Goal: Transaction & Acquisition: Purchase product/service

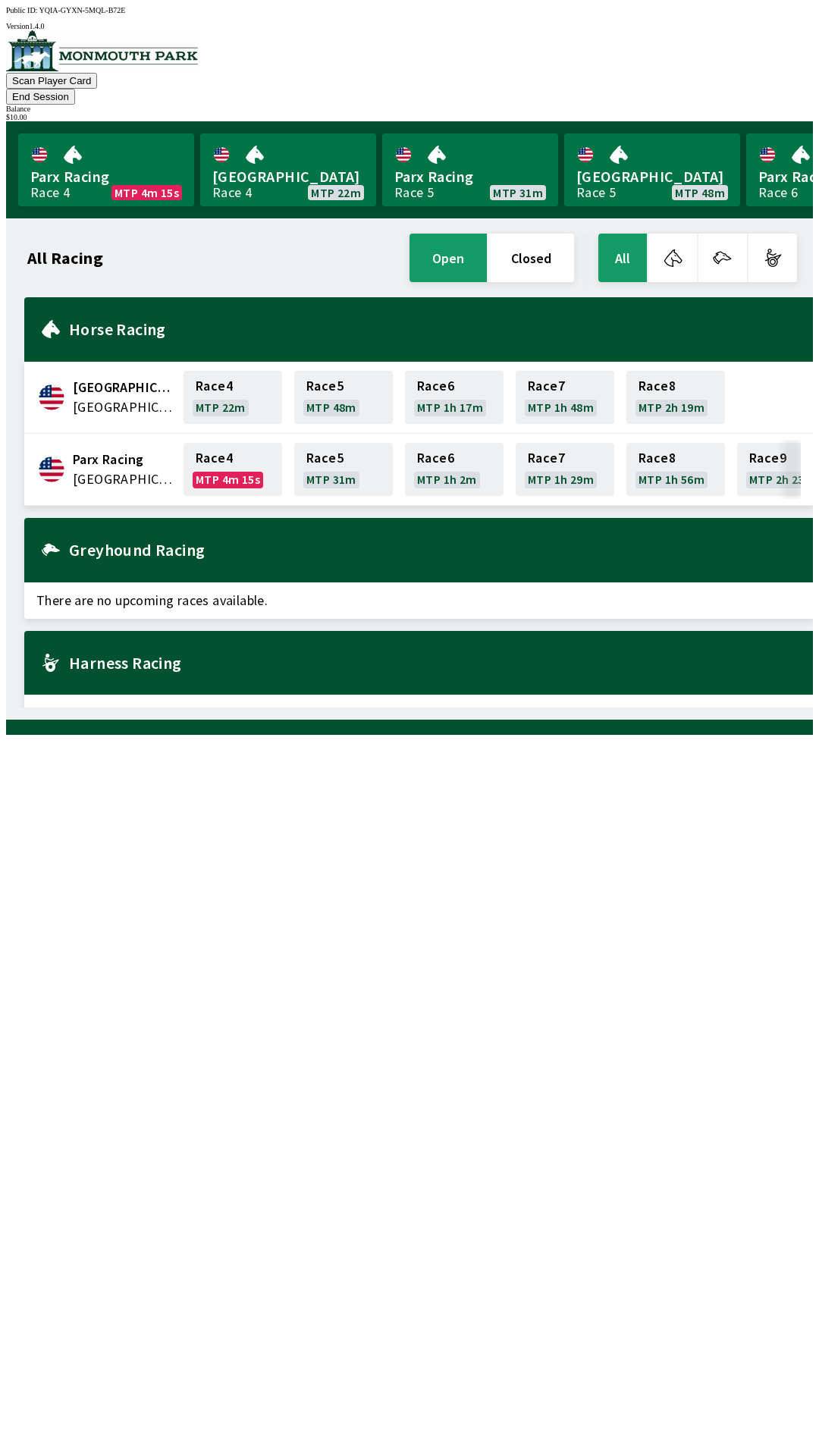
click at [75, 88] on button "End Session" at bounding box center [41, 96] width 69 height 16
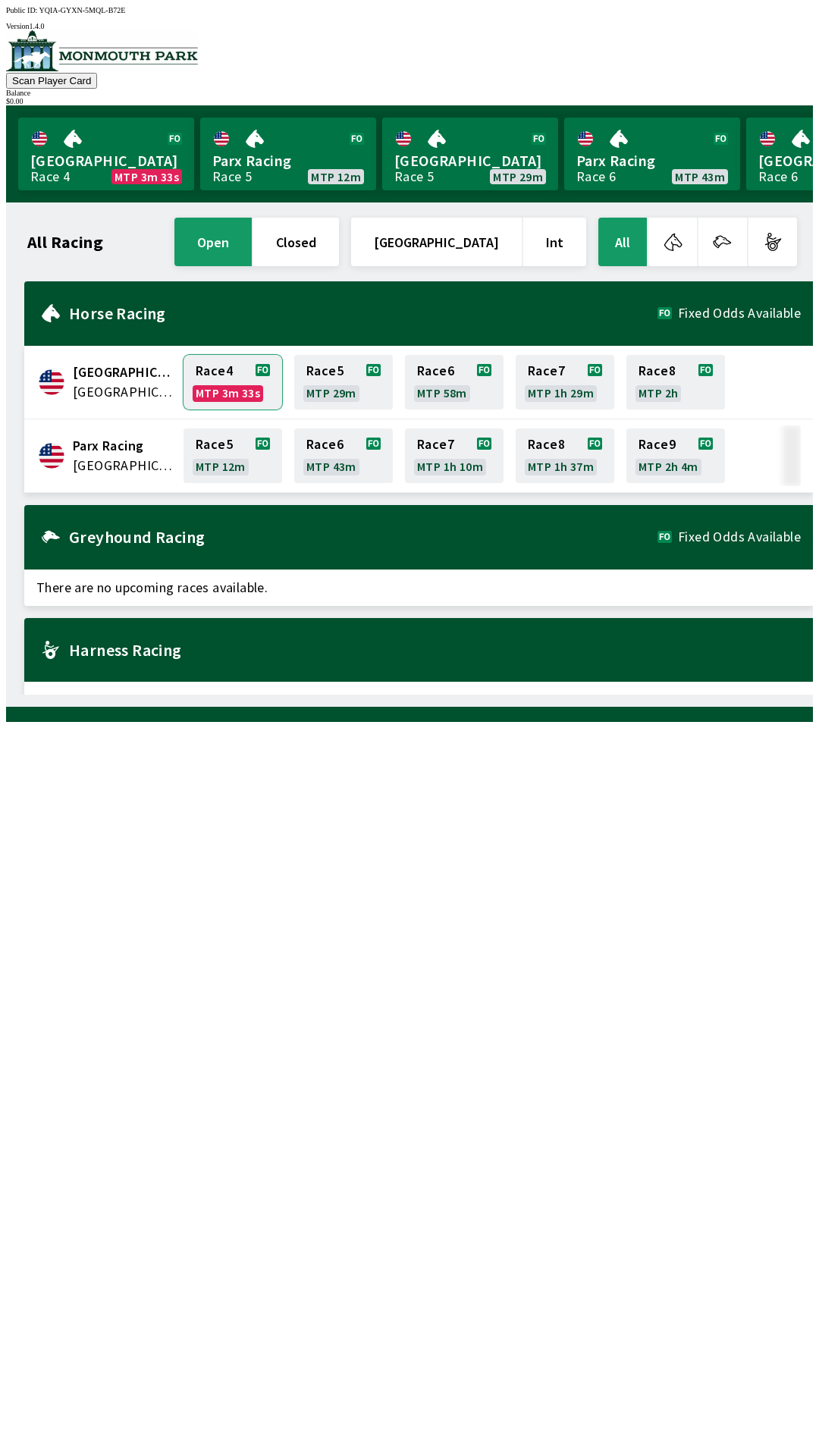
click at [221, 380] on link "Race 4 MTP 3m 33s" at bounding box center [232, 382] width 99 height 54
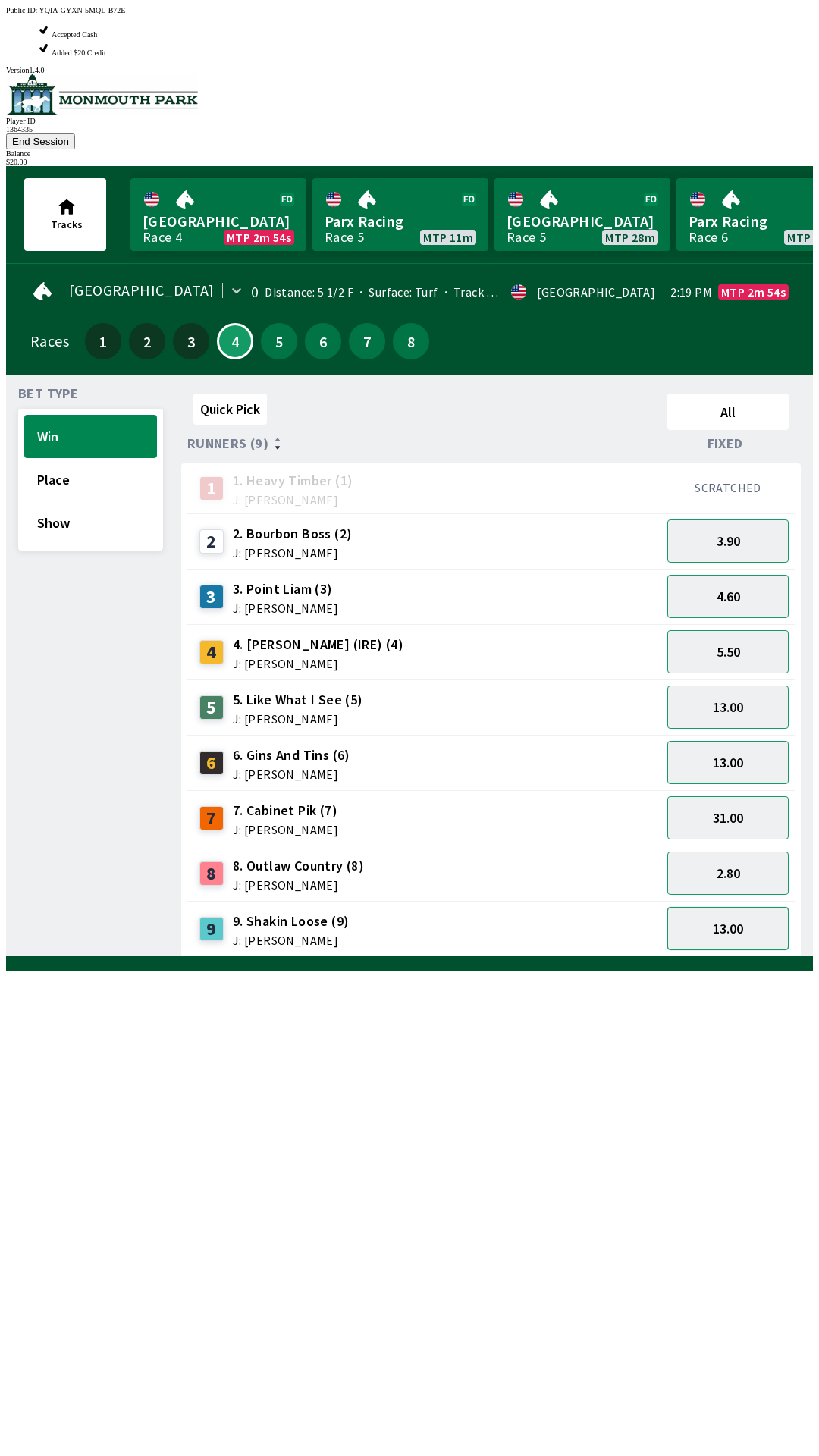
click at [735, 907] on button "13.00" at bounding box center [728, 928] width 122 height 43
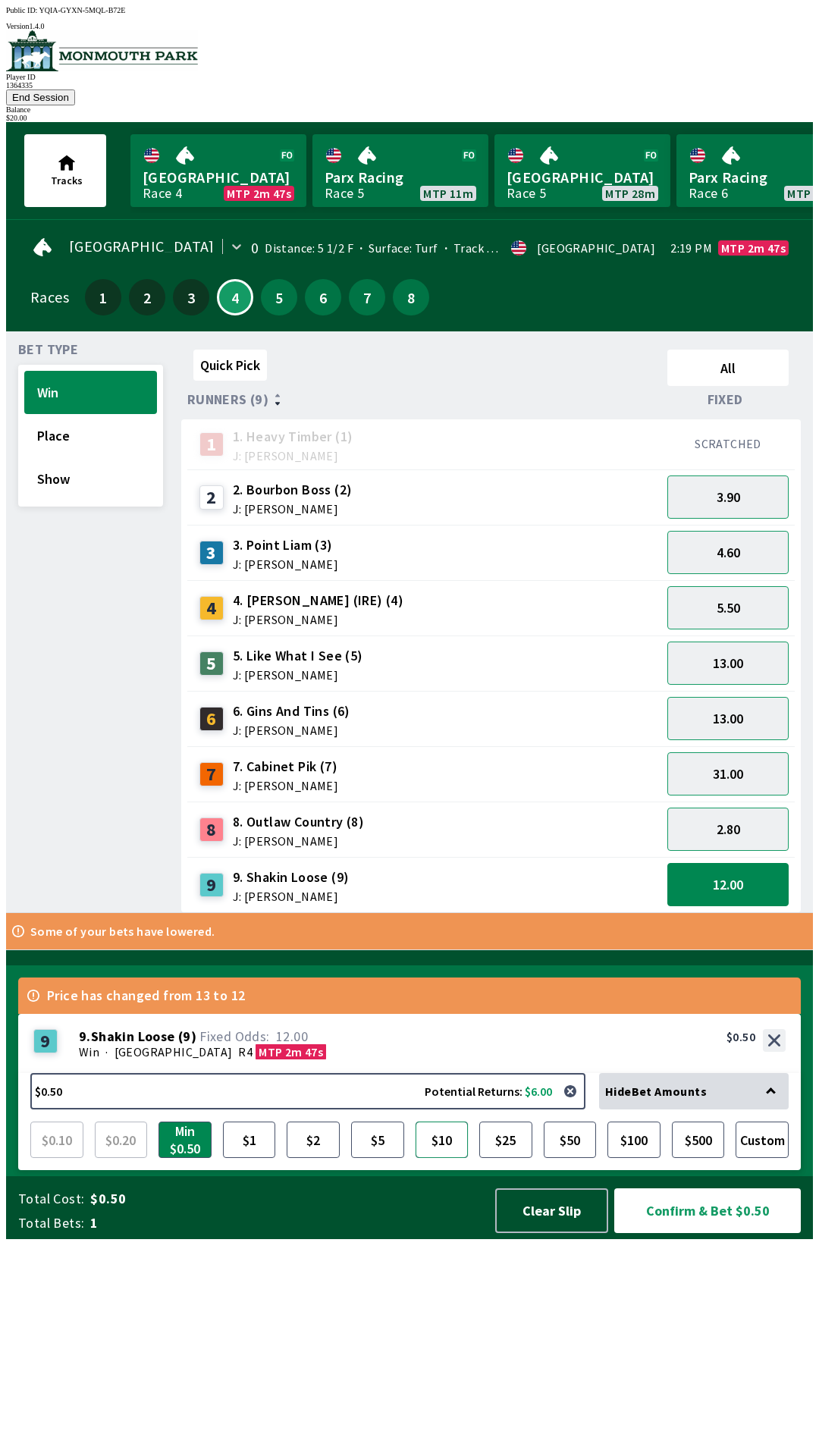
click at [449, 1158] on button "$10" at bounding box center [442, 1140] width 53 height 37
click at [713, 1233] on button "Confirm & Bet $10.00" at bounding box center [708, 1211] width 186 height 45
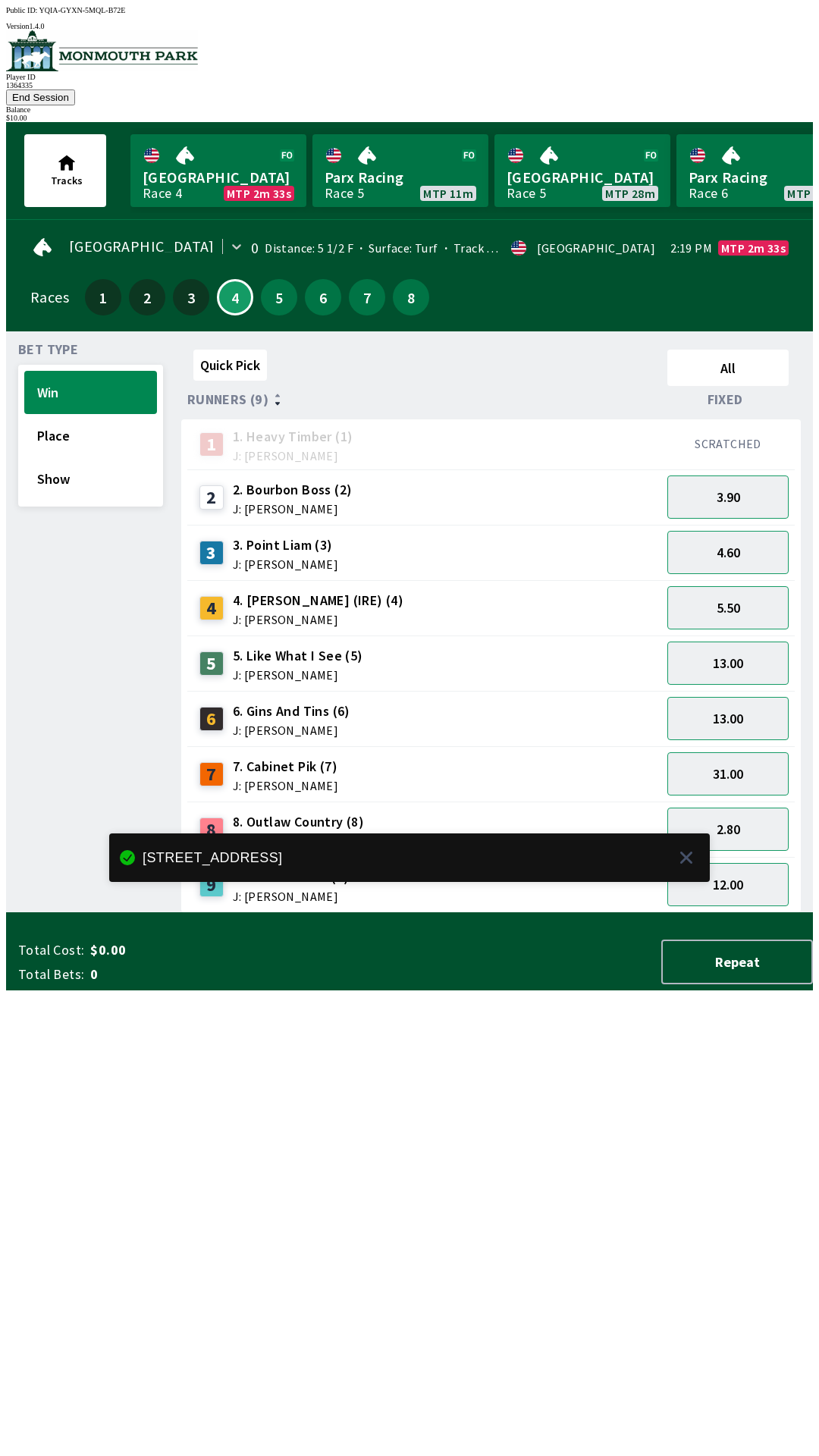
click at [436, 913] on div "Quick Pick All Runners (9) Fixed 1 1. Heavy Timber (1) J: Joezer [PERSON_NAME] …" at bounding box center [497, 628] width 632 height 569
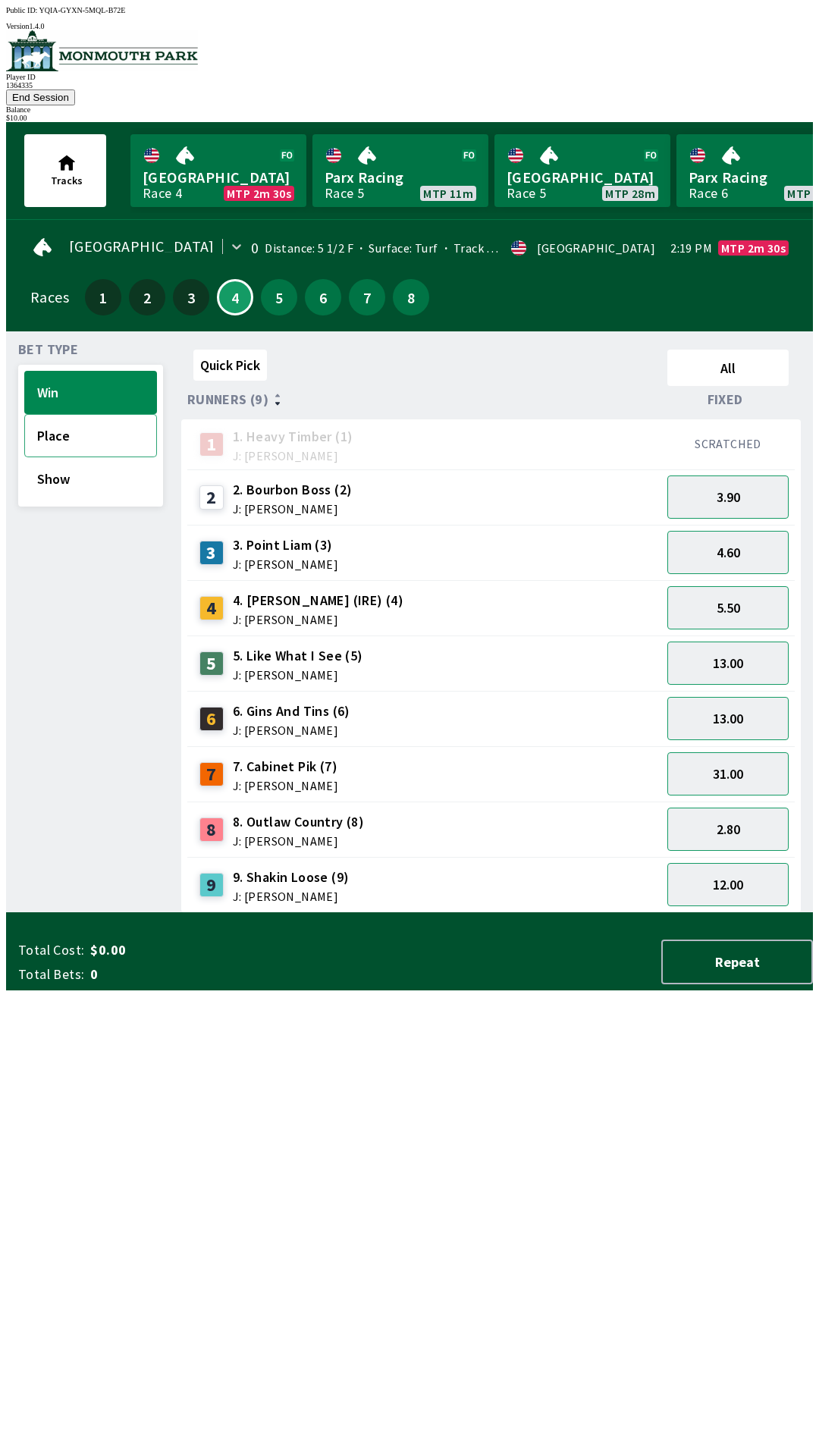
click at [53, 418] on button "Place" at bounding box center [90, 435] width 133 height 43
click at [736, 865] on button "5.00" at bounding box center [728, 885] width 122 height 43
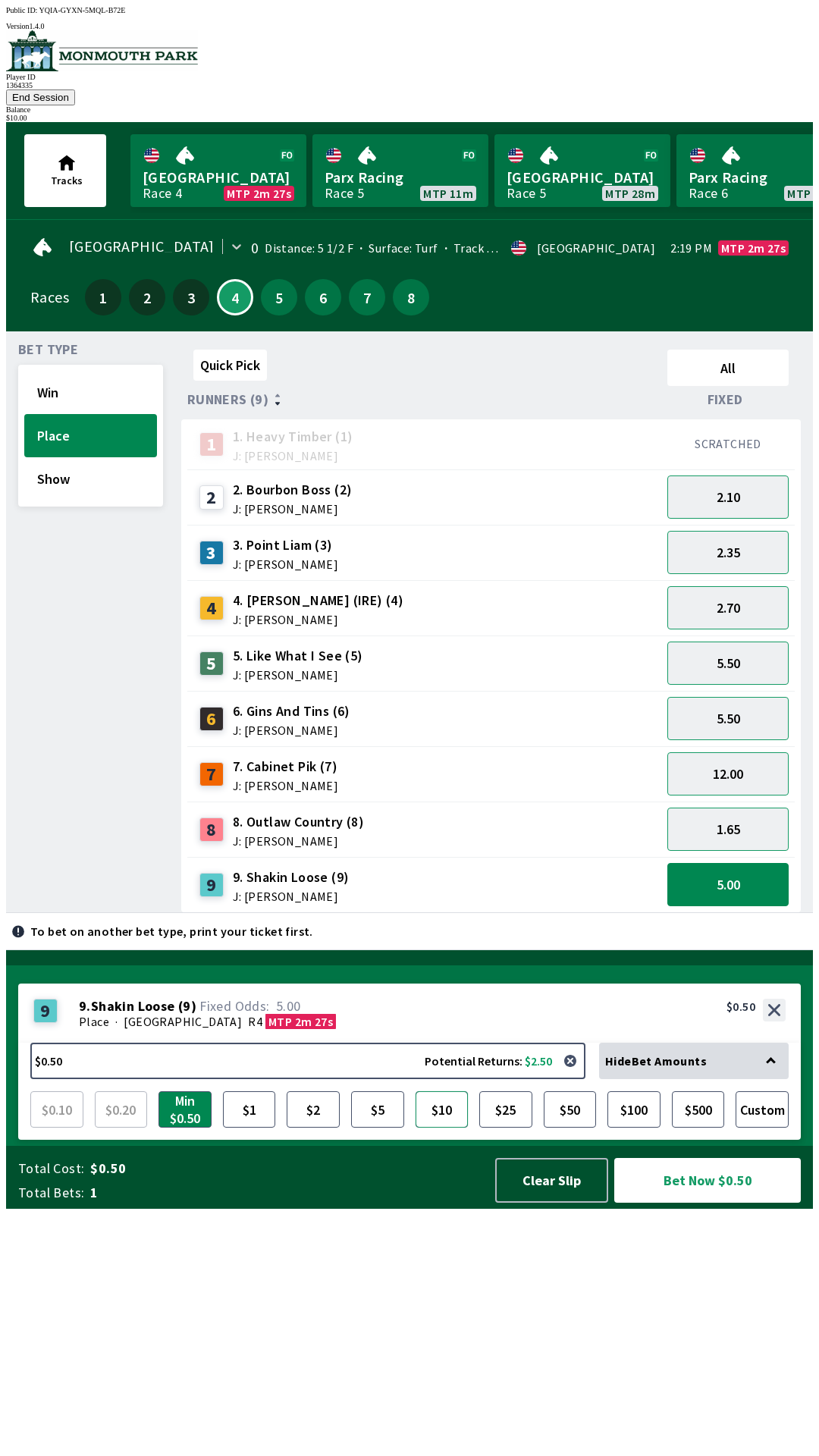
click at [441, 1128] on button "$10" at bounding box center [442, 1110] width 53 height 37
click at [724, 1203] on button "Bet Now $10.00" at bounding box center [708, 1180] width 186 height 45
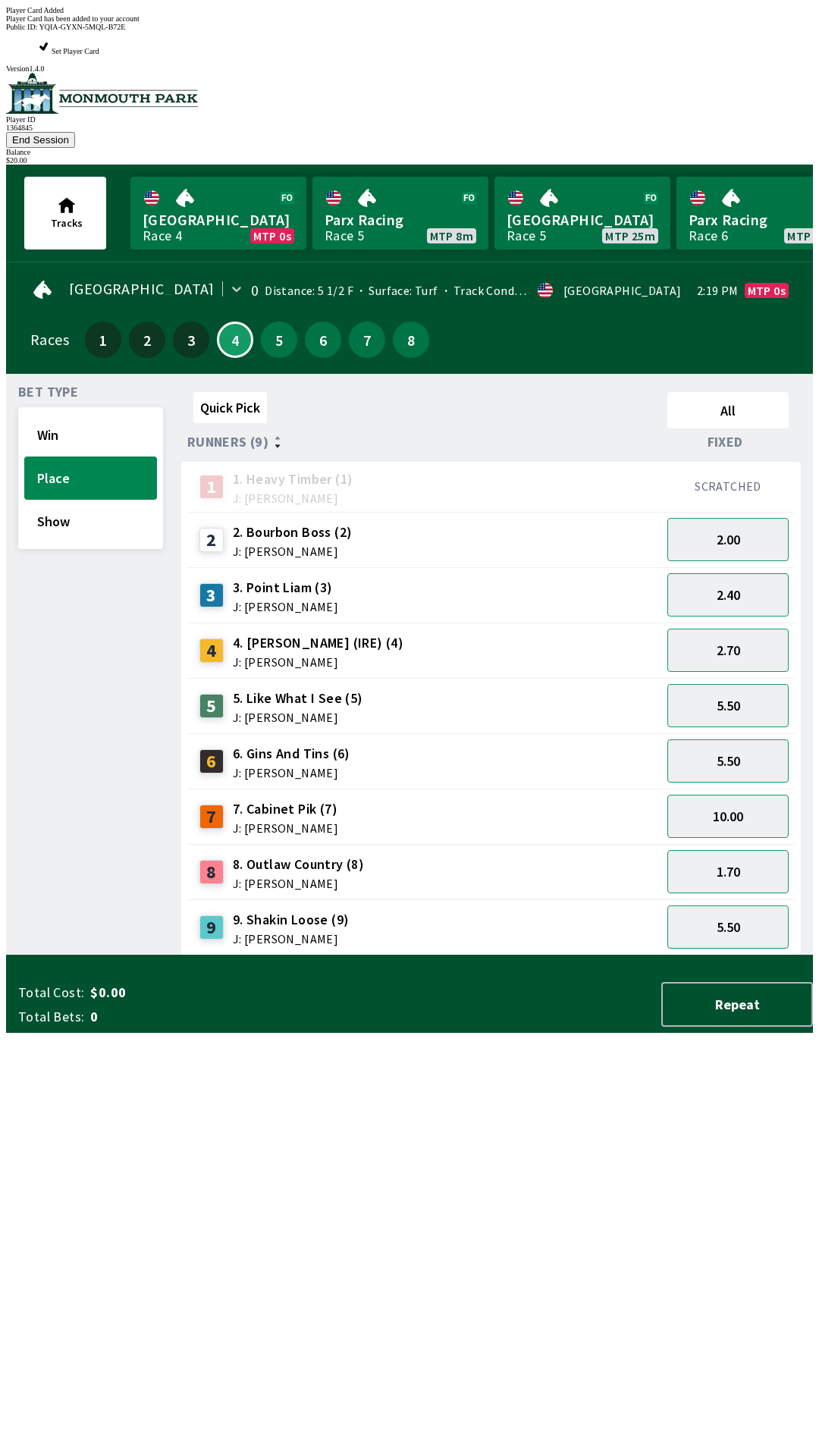
click at [463, 956] on div "Quick Pick All Runners (9) Fixed 1 1. Heavy Timber (1) J: Joezer [PERSON_NAME] …" at bounding box center [497, 671] width 632 height 569
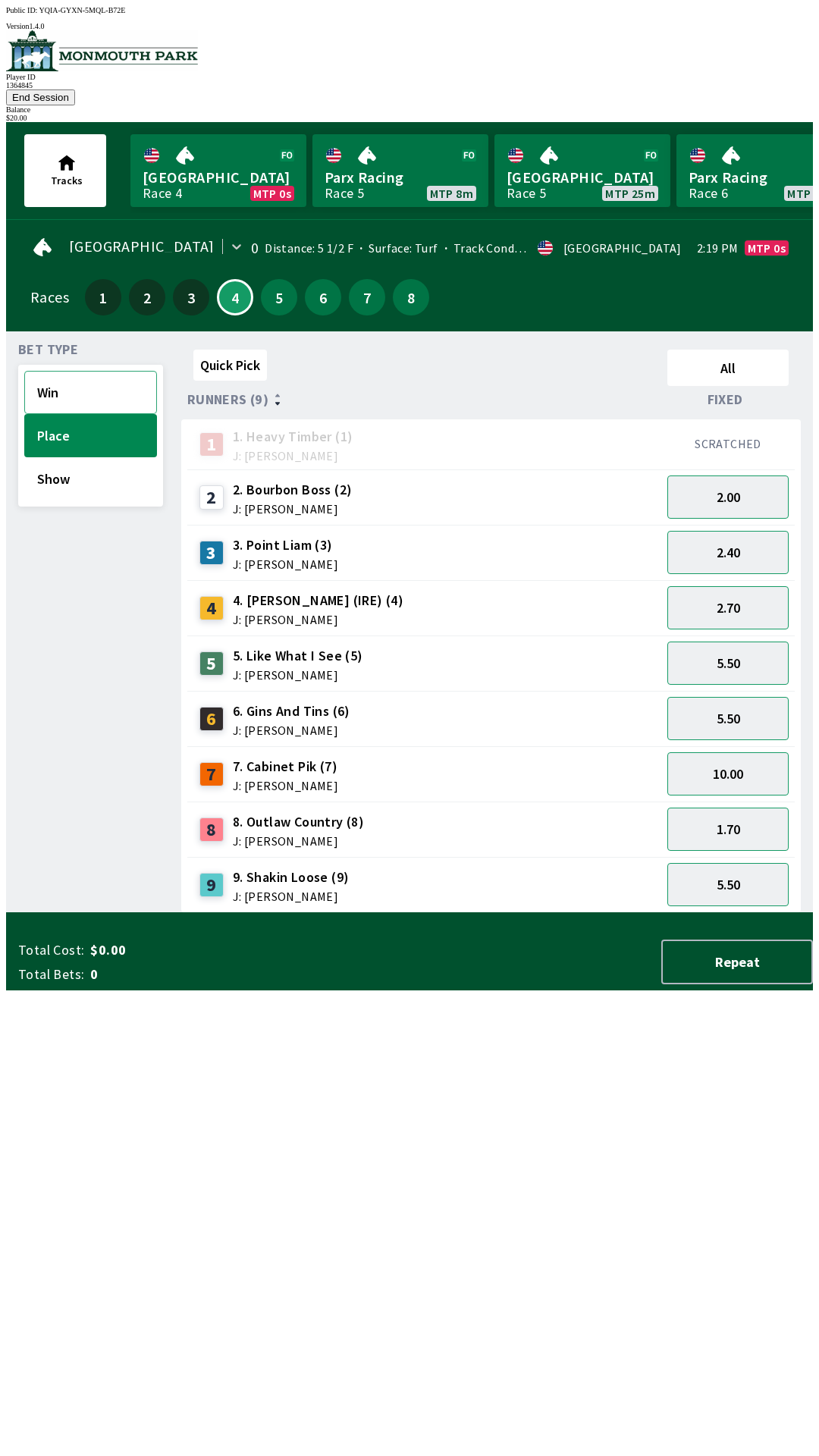
click at [56, 370] on button "Win" at bounding box center [90, 392] width 133 height 43
click at [735, 808] on button "2.90" at bounding box center [728, 829] width 122 height 43
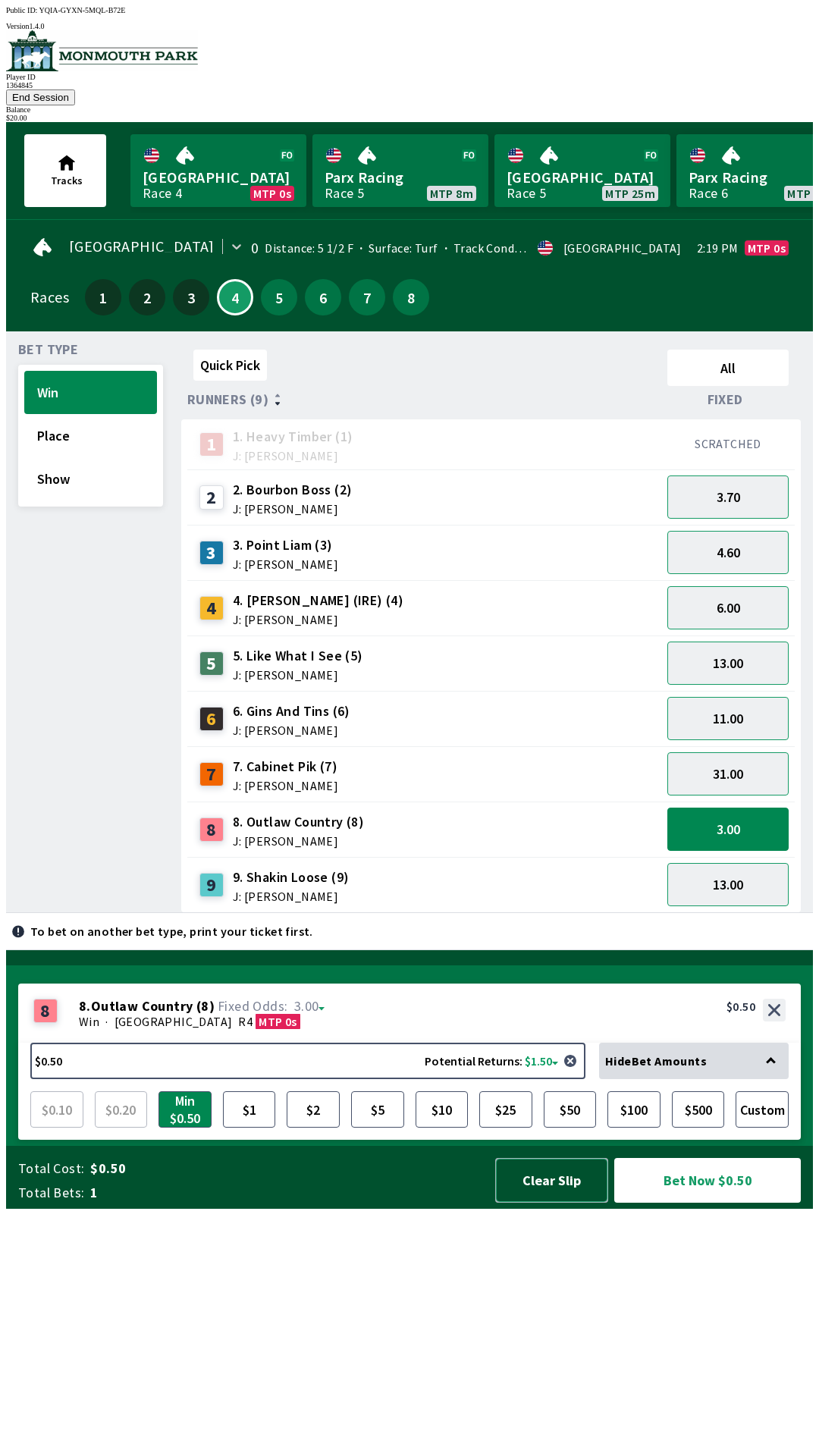
click at [547, 1203] on button "Clear Slip" at bounding box center [551, 1180] width 113 height 45
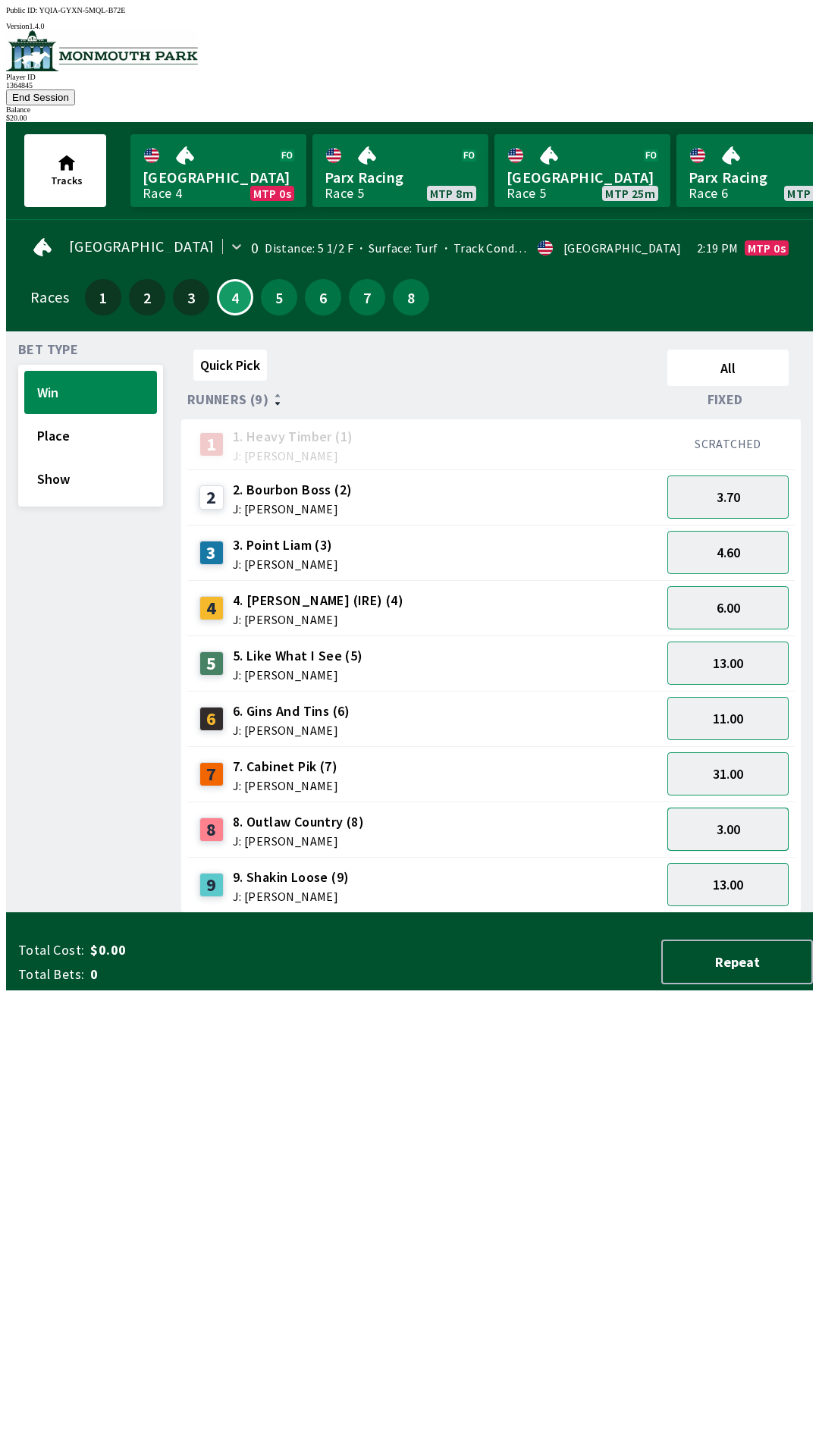
click at [740, 808] on button "3.00" at bounding box center [728, 829] width 122 height 43
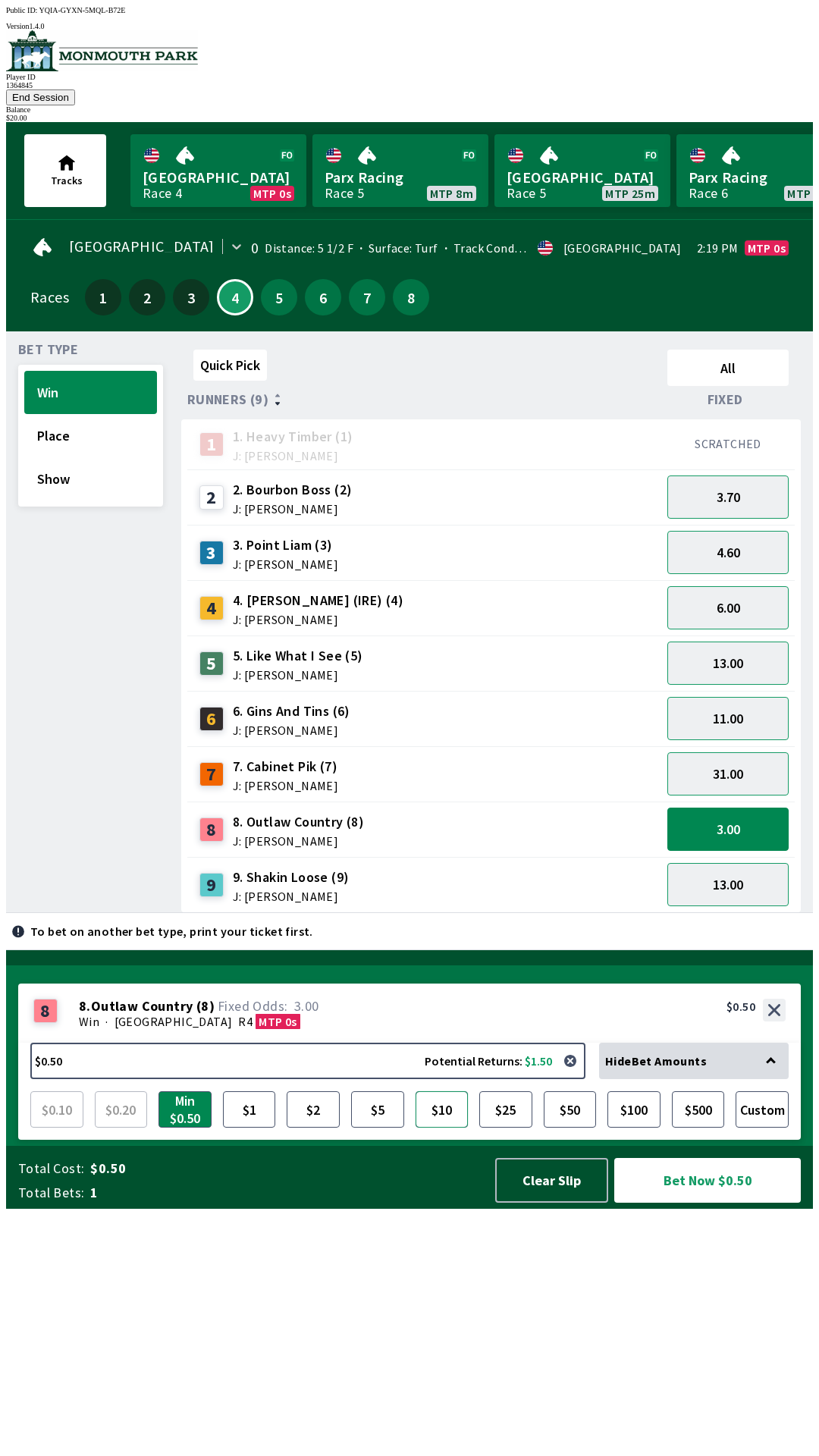
click at [439, 1128] on button "$10" at bounding box center [442, 1110] width 53 height 37
click at [715, 1203] on button "Bet Now $10.00" at bounding box center [708, 1180] width 186 height 45
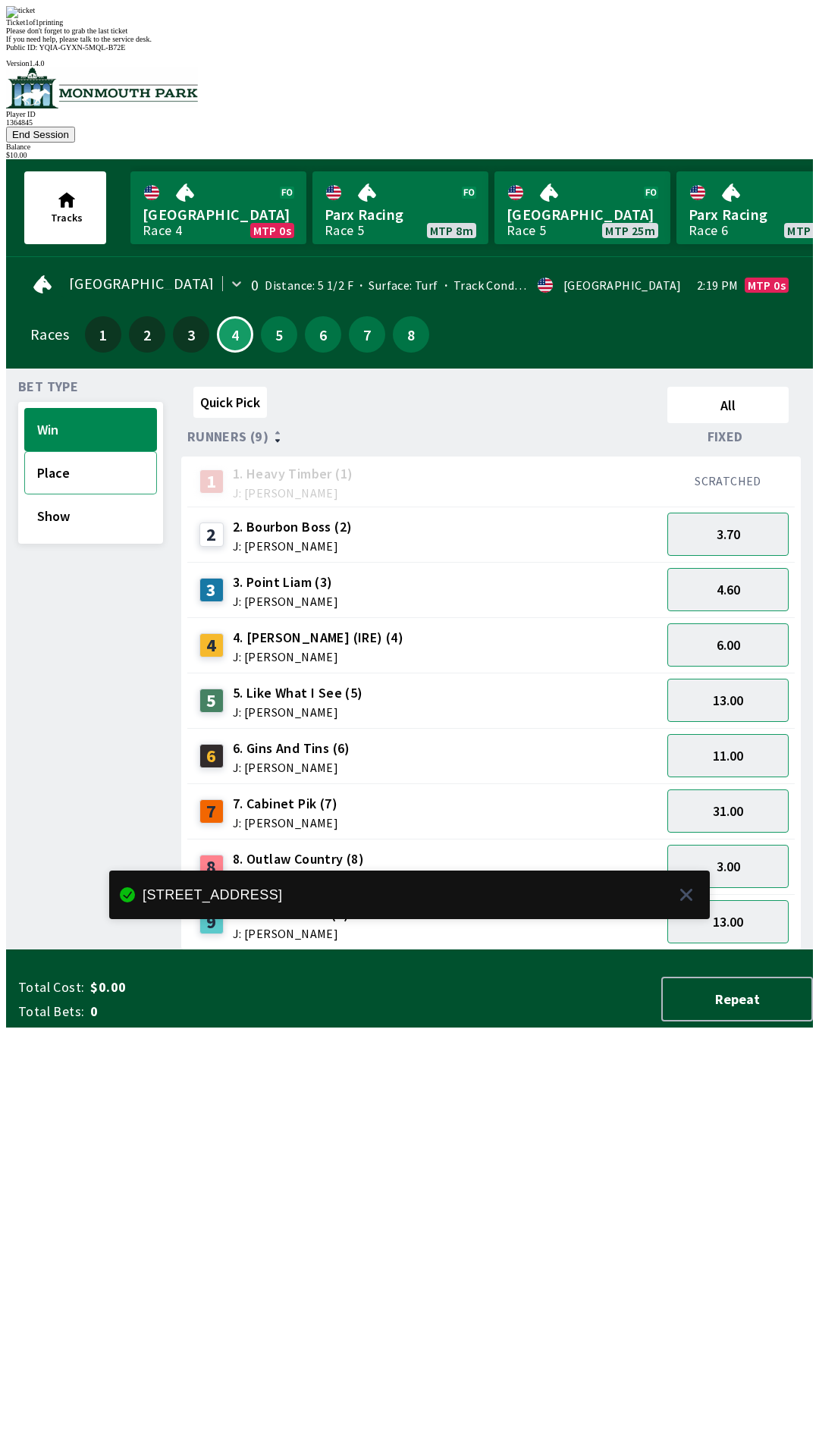
click at [56, 452] on button "Place" at bounding box center [90, 473] width 133 height 43
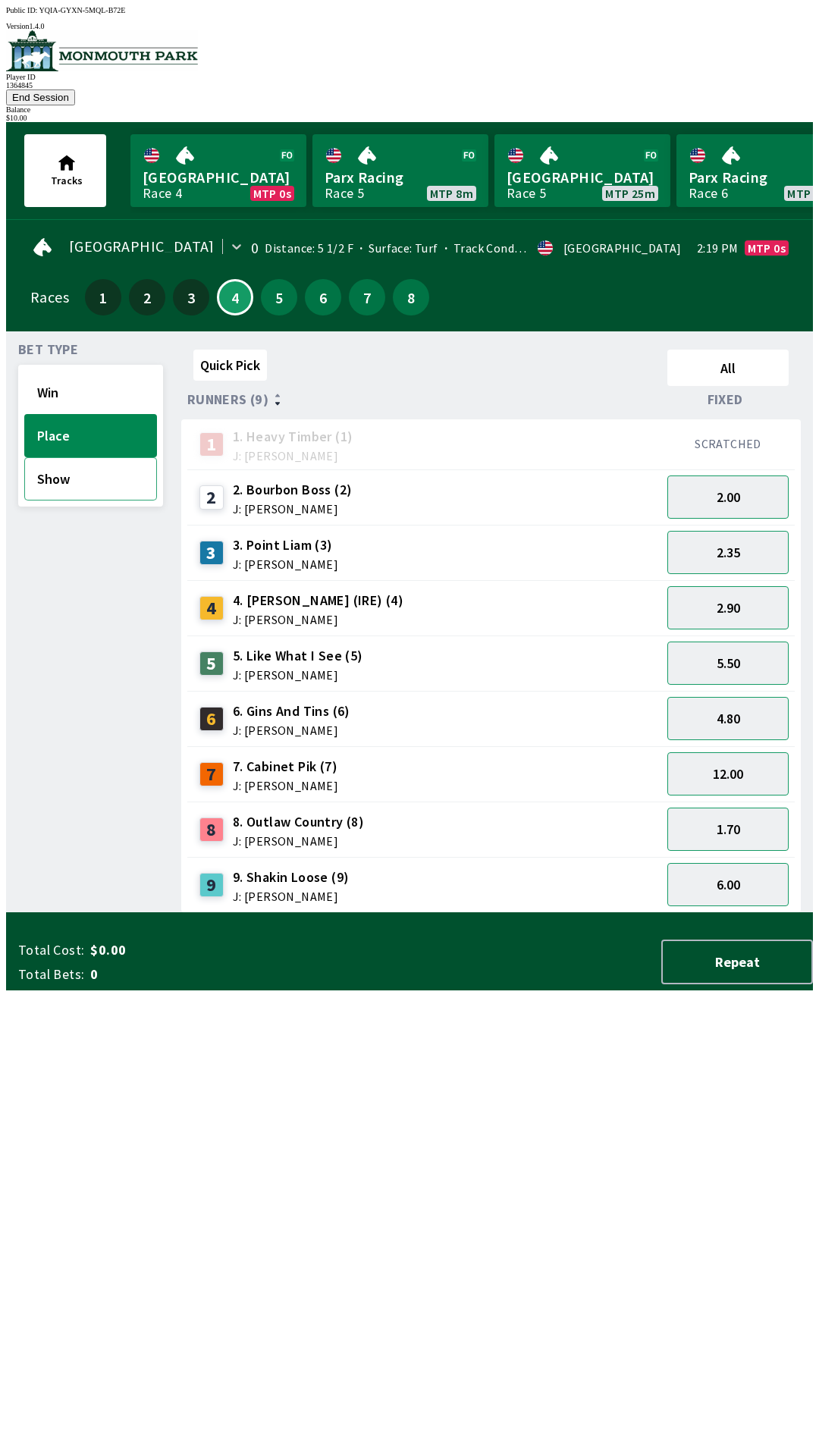
click at [58, 457] on button "Show" at bounding box center [90, 478] width 133 height 43
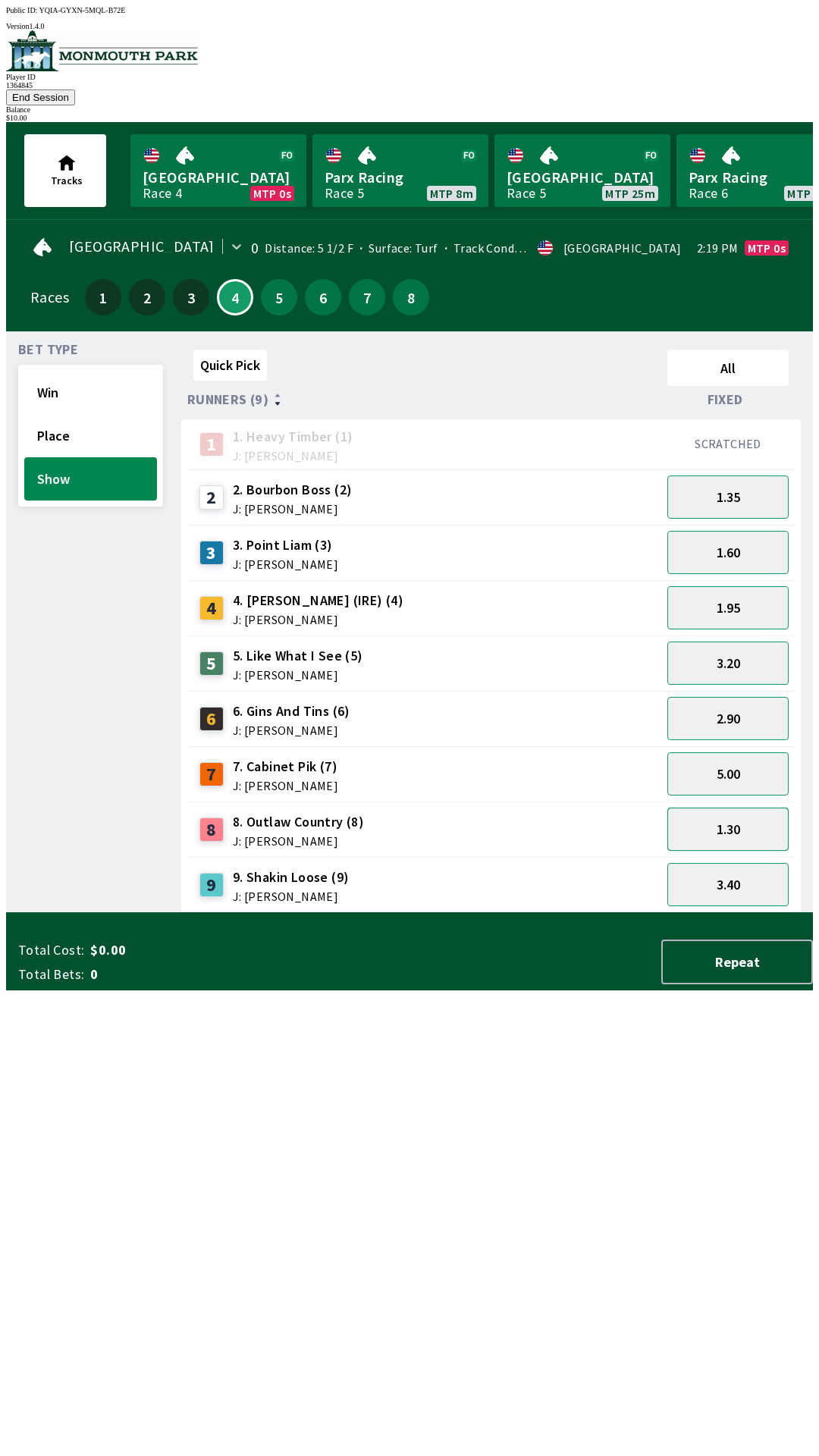
click at [740, 808] on button "1.30" at bounding box center [728, 829] width 122 height 43
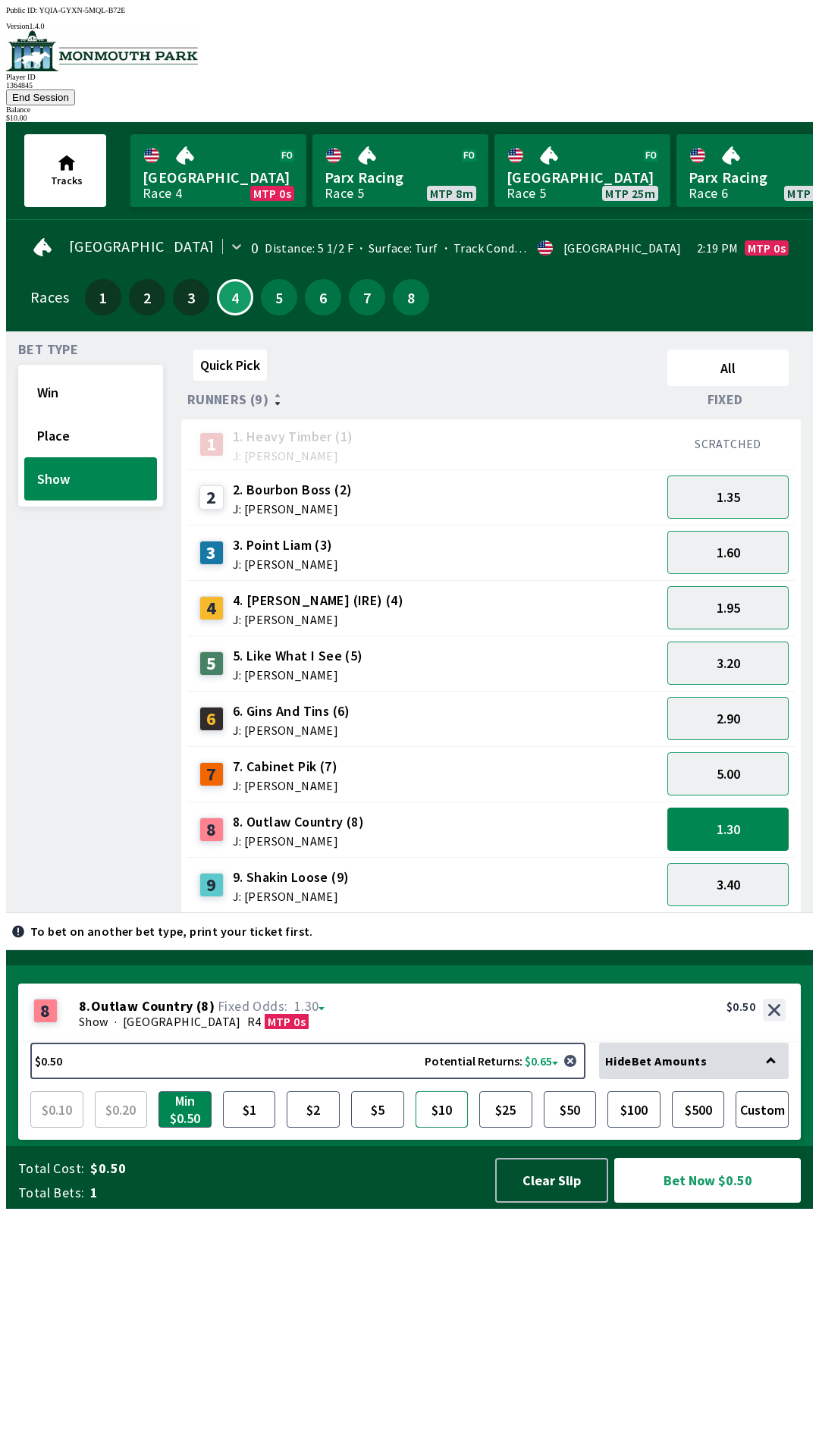
click at [443, 1128] on button "$10" at bounding box center [442, 1110] width 53 height 37
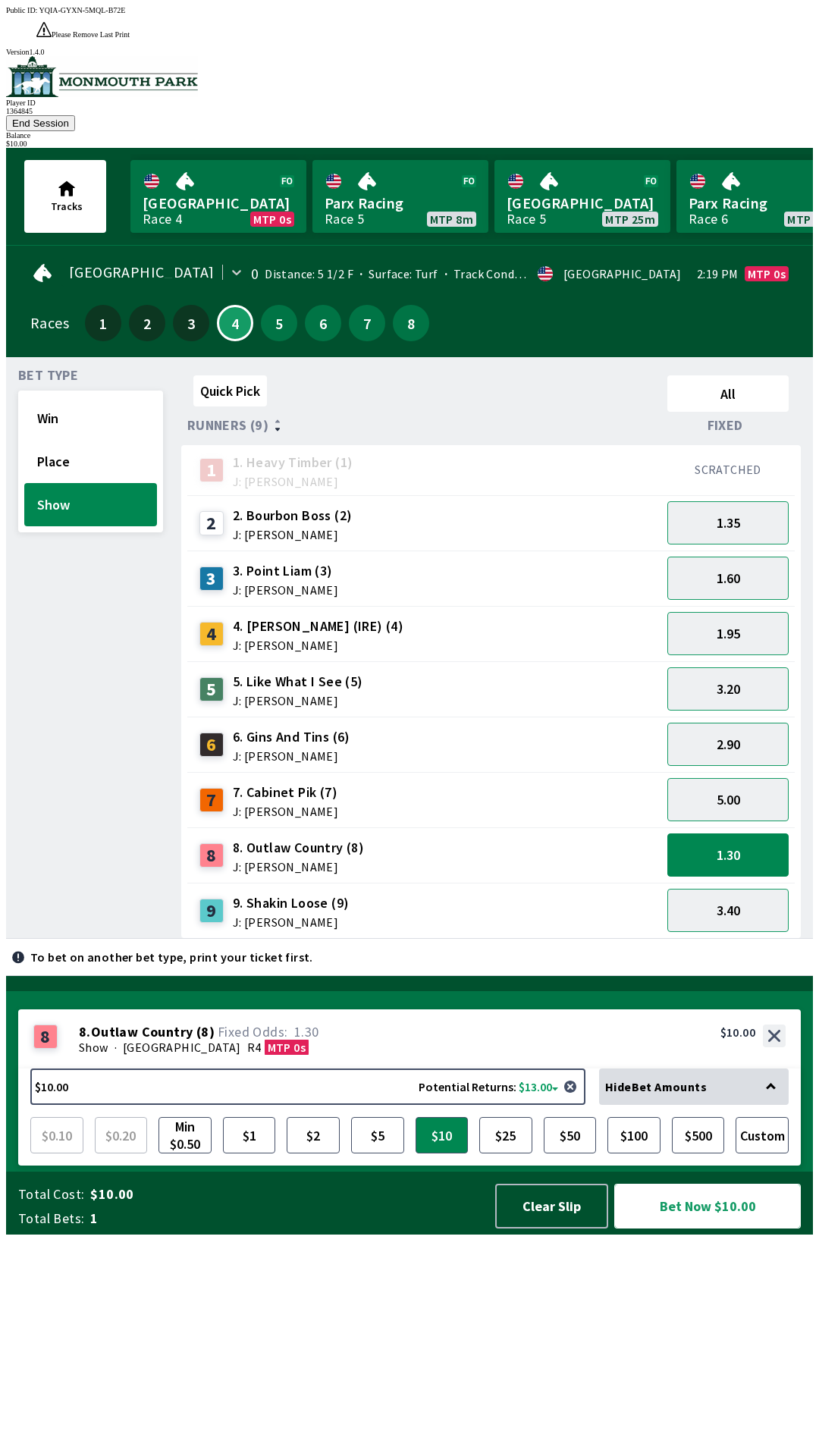
click at [709, 1228] on button "Bet Now $10.00" at bounding box center [708, 1206] width 186 height 45
